Goal: Information Seeking & Learning: Find specific fact

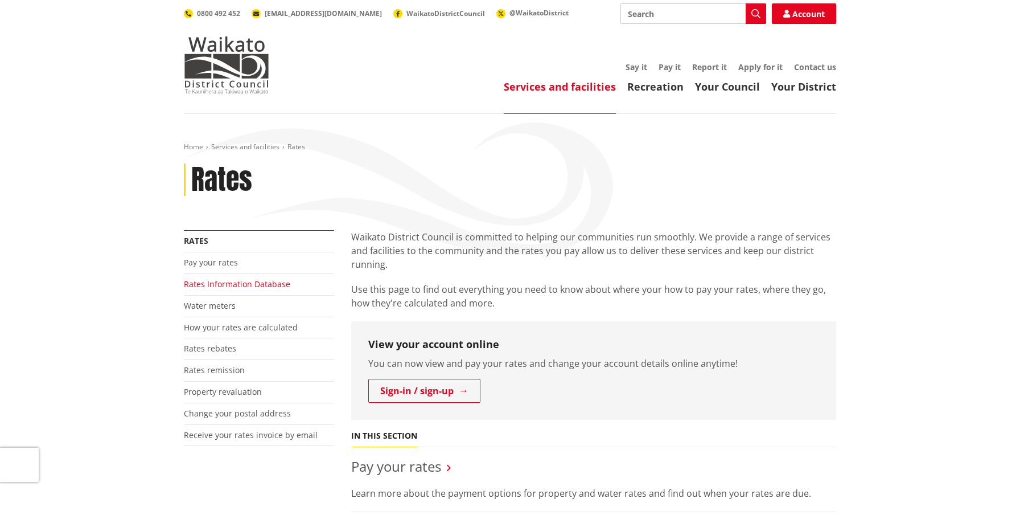
click at [243, 282] on link "Rates Information Database" at bounding box center [237, 283] width 106 height 11
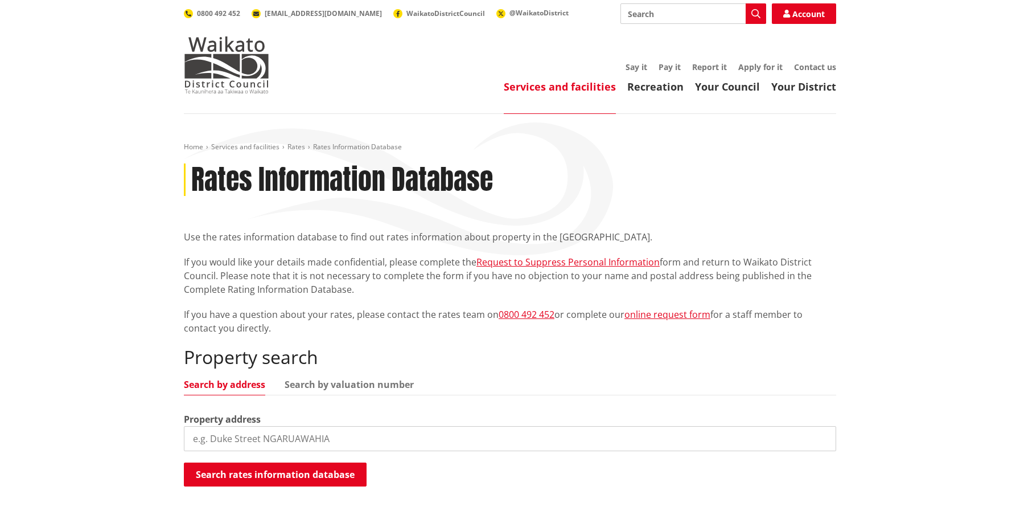
click at [263, 440] on input "search" at bounding box center [510, 438] width 652 height 25
paste input "[STREET_ADDRESS]"
drag, startPoint x: 280, startPoint y: 439, endPoint x: 418, endPoint y: 439, distance: 138.3
click at [418, 439] on input "[STREET_ADDRESS]" at bounding box center [510, 438] width 652 height 25
type input "[STREET_ADDRESS]"
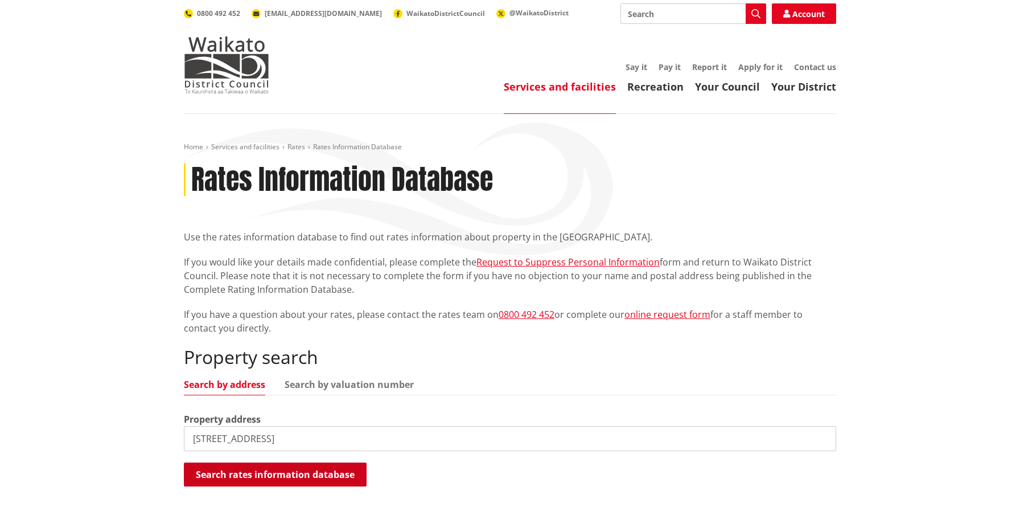
click at [331, 477] on button "Search rates information database" at bounding box center [275, 474] width 183 height 24
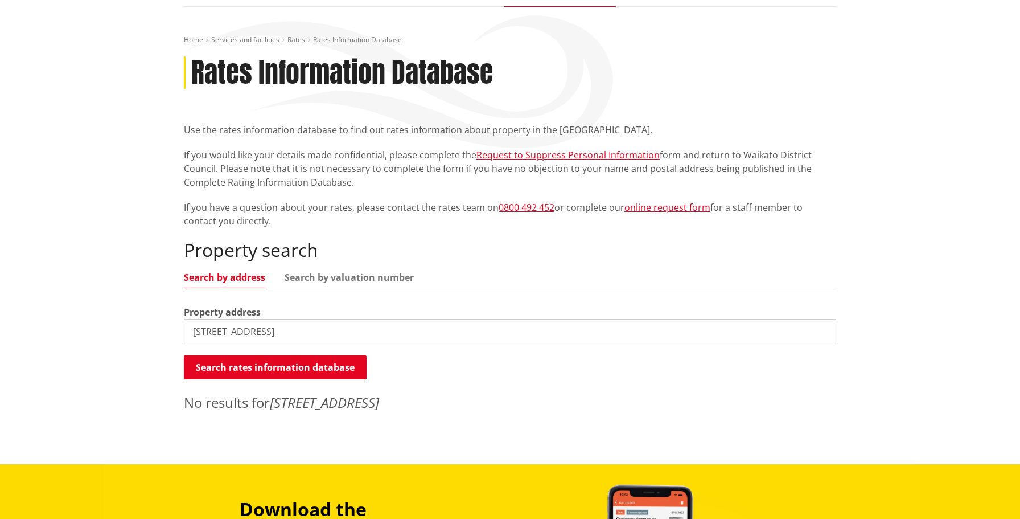
scroll to position [133, 0]
